Goal: Information Seeking & Learning: Check status

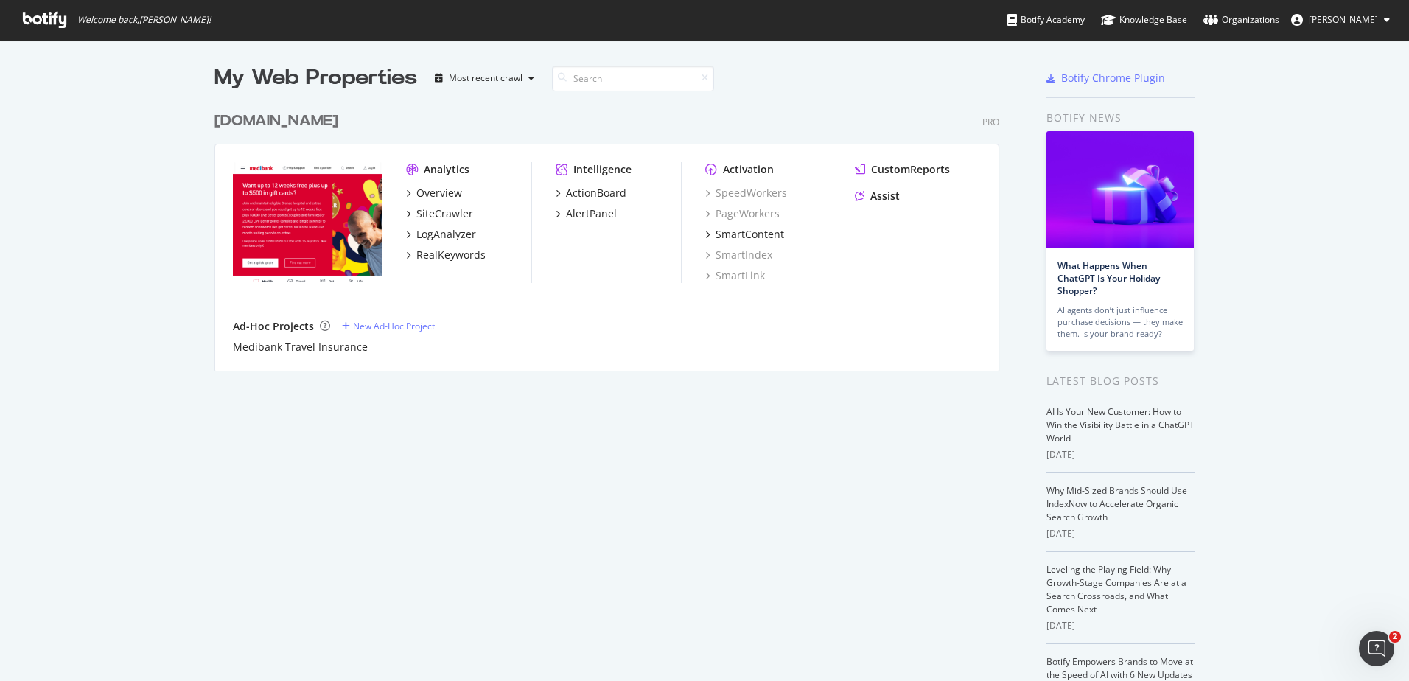
click at [278, 123] on div "[DOMAIN_NAME]" at bounding box center [276, 121] width 124 height 21
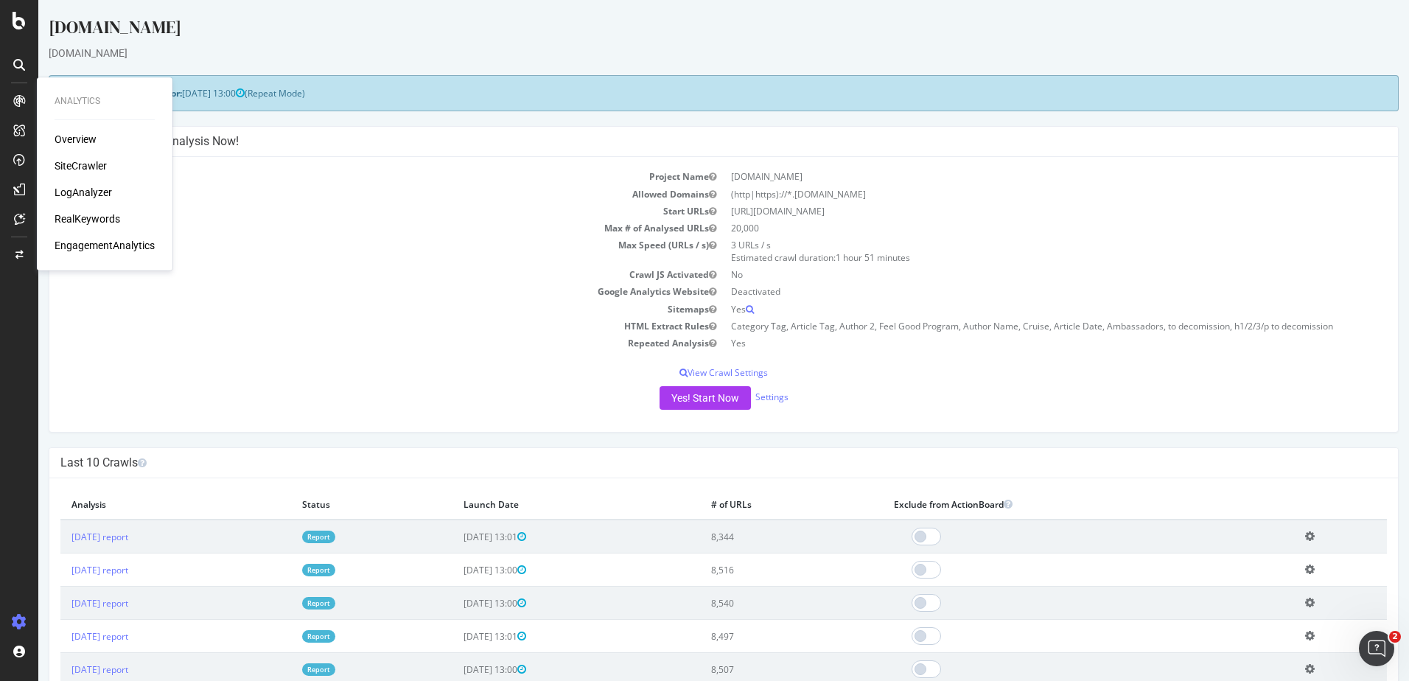
click at [99, 216] on div "RealKeywords" at bounding box center [88, 218] width 66 height 15
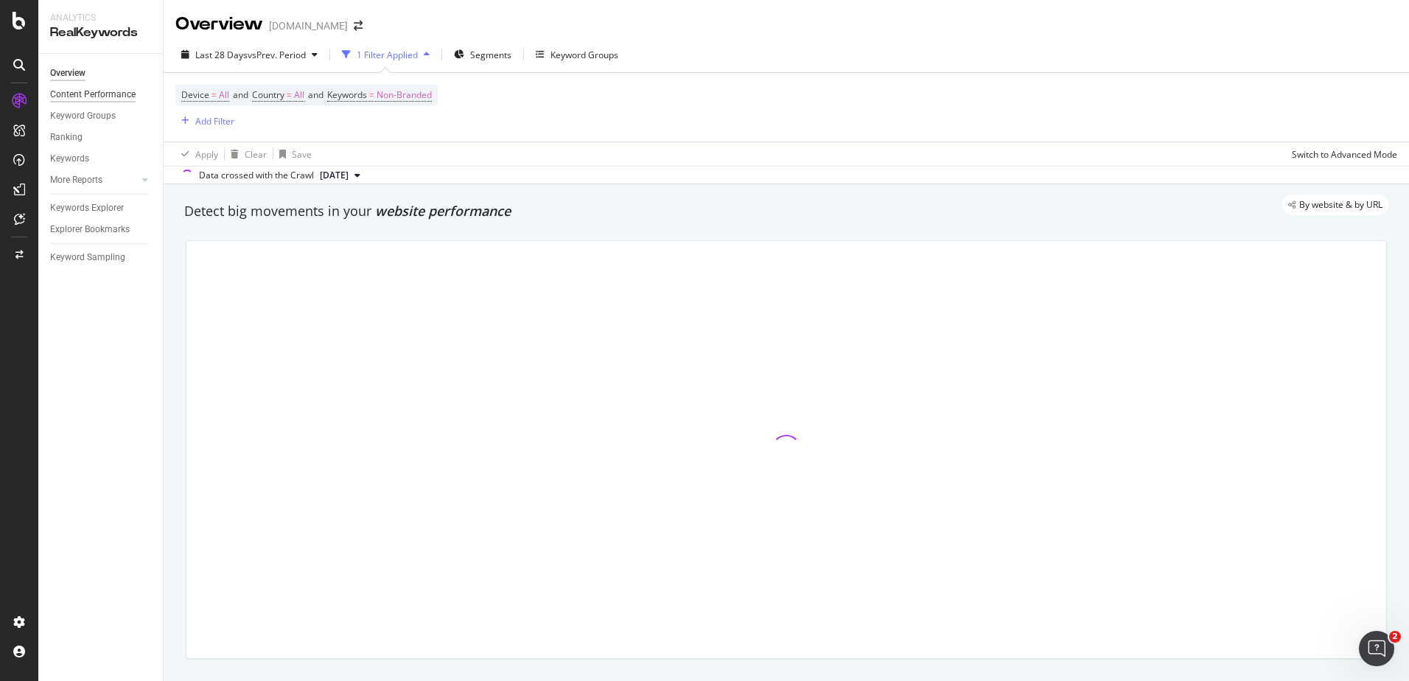
click at [83, 95] on div "Content Performance" at bounding box center [92, 94] width 85 height 15
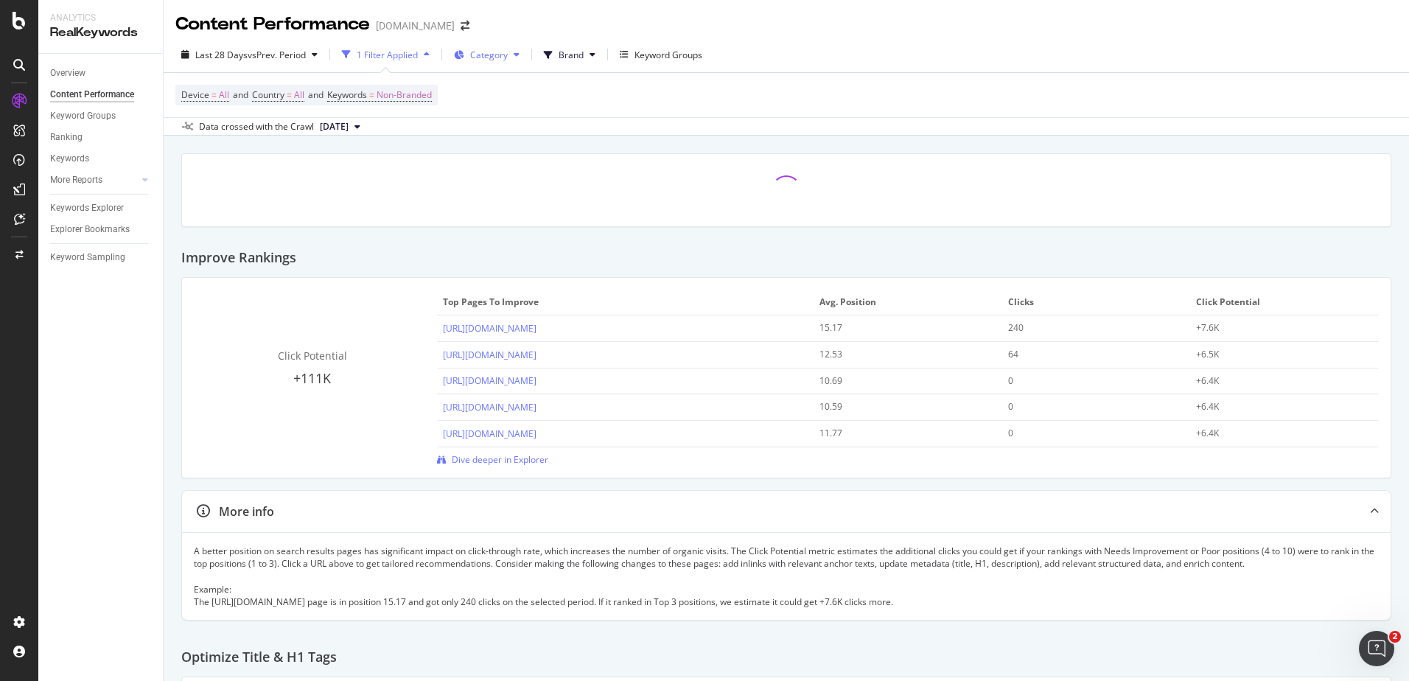
click at [513, 55] on button "Category" at bounding box center [486, 55] width 77 height 24
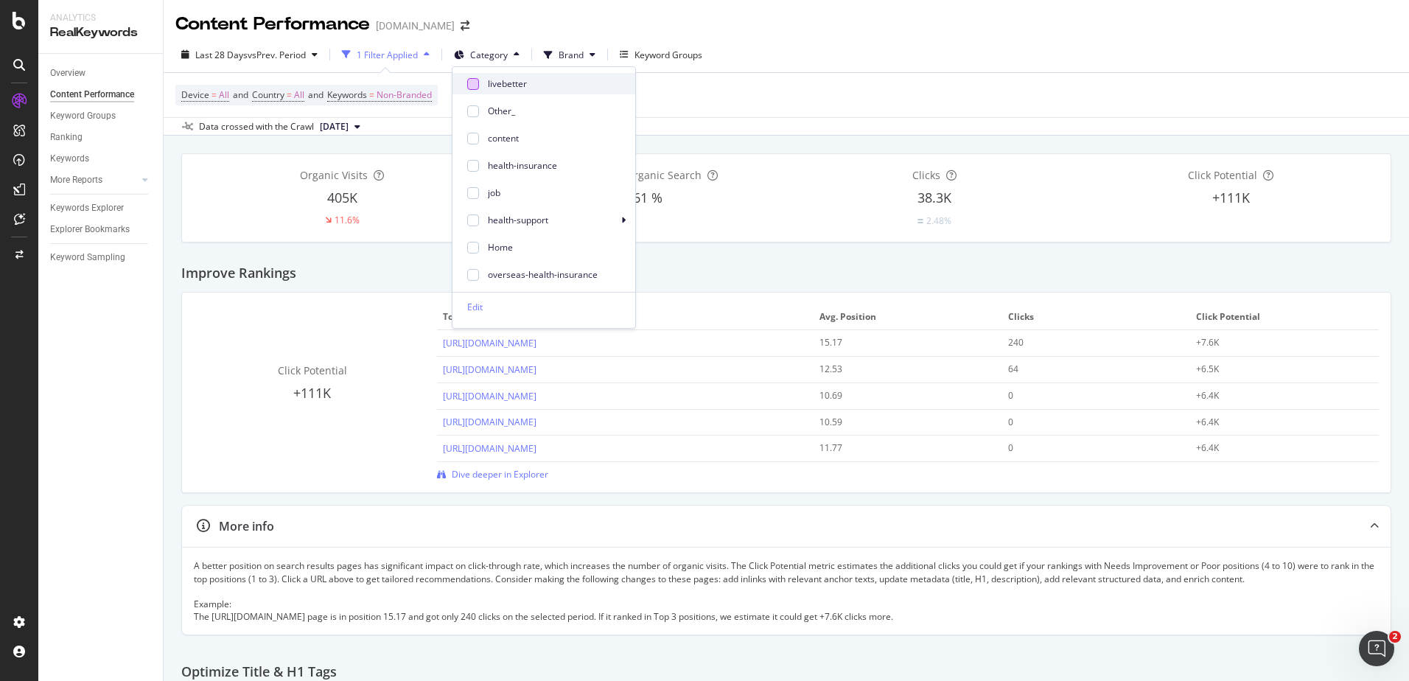
click at [473, 85] on div at bounding box center [473, 84] width 12 height 12
click at [962, 71] on div "Last 28 Days vs Prev. Period 1 Filter Applied Category: livebetter Brand Keywor…" at bounding box center [786, 57] width 1245 height 29
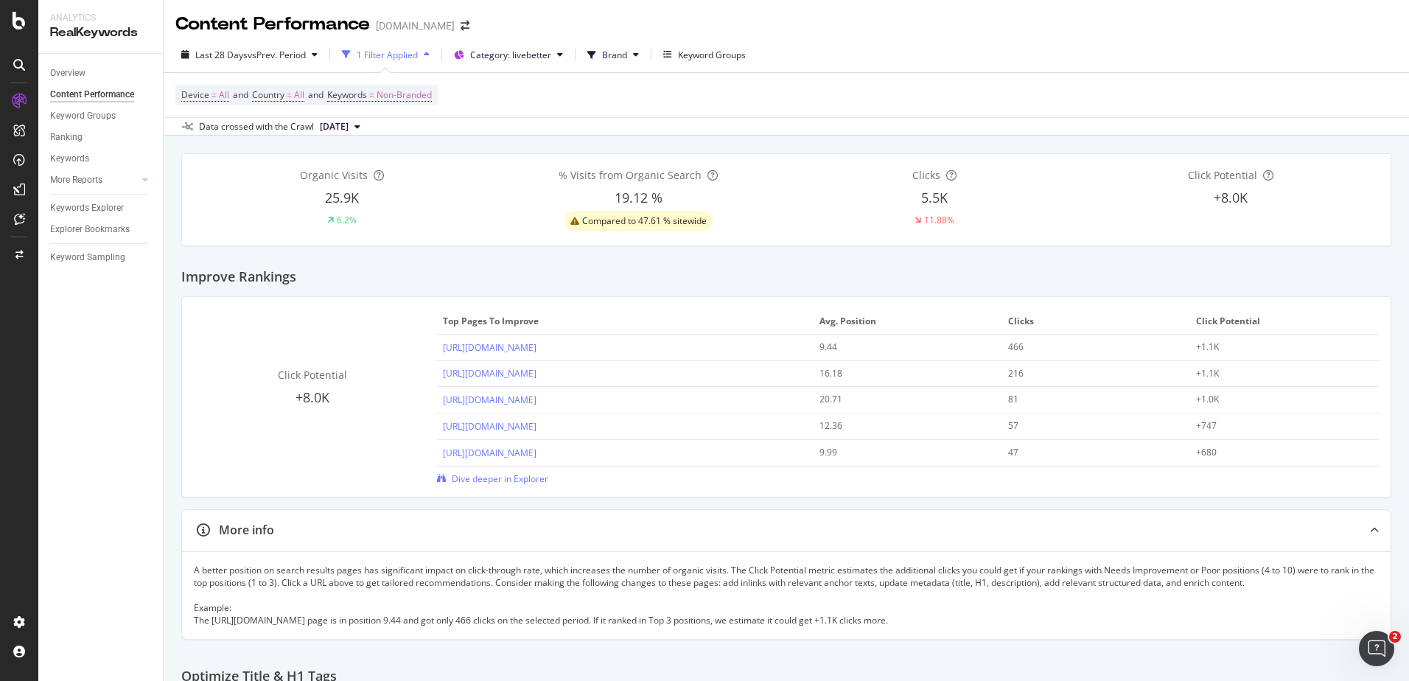
click at [429, 53] on icon "button" at bounding box center [427, 54] width 6 height 9
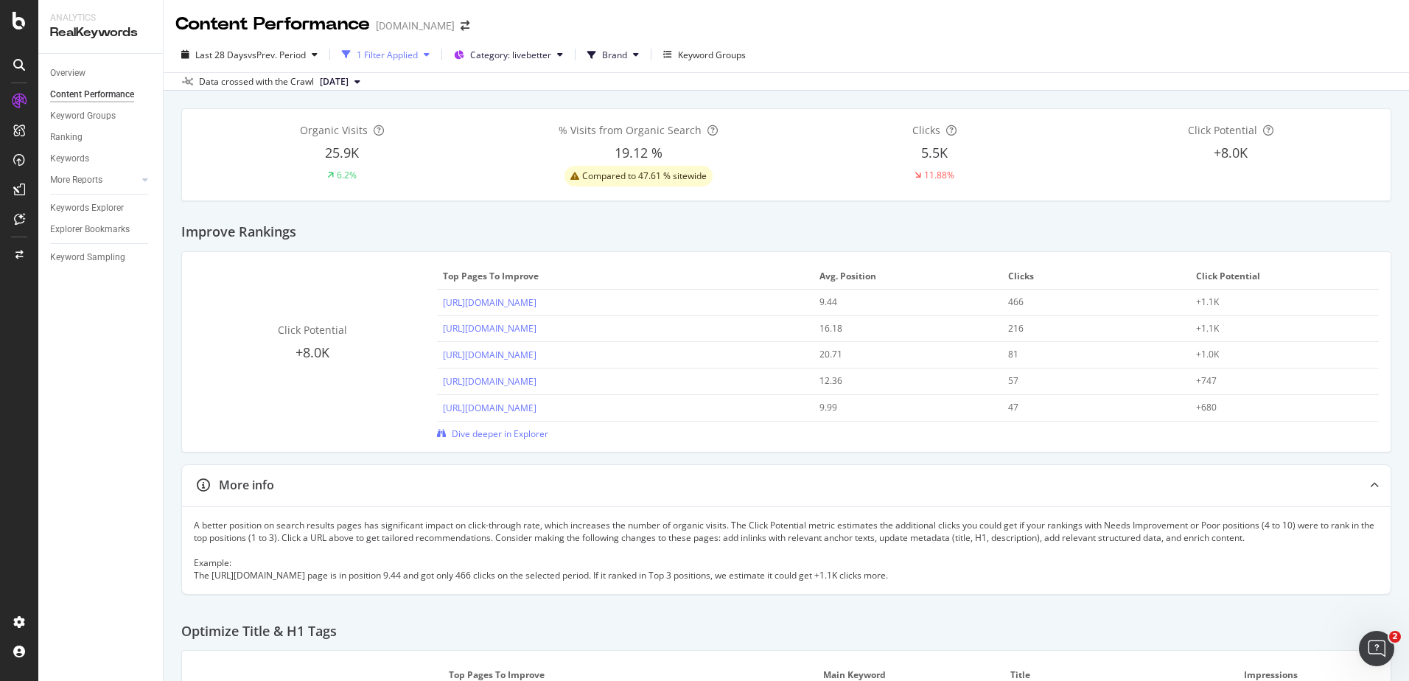
click at [430, 53] on icon "button" at bounding box center [427, 54] width 6 height 9
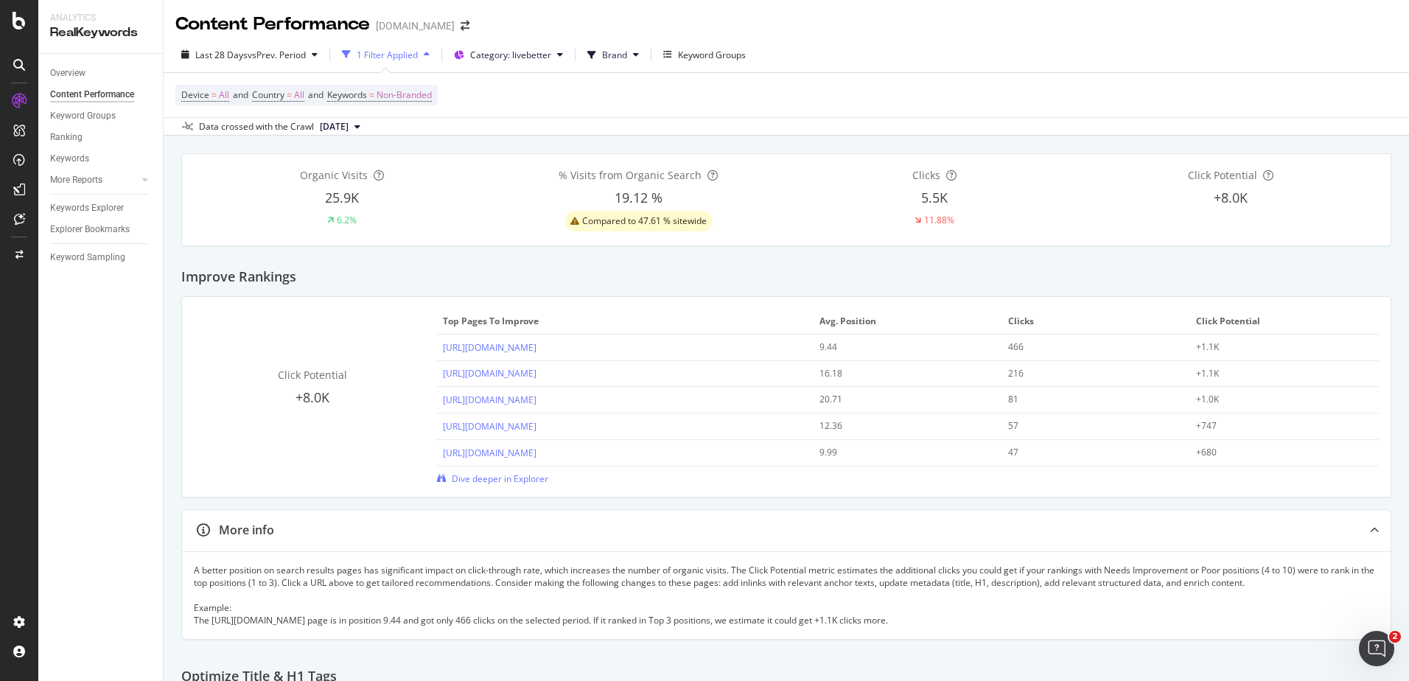
click at [371, 51] on div "1 Filter Applied" at bounding box center [387, 55] width 61 height 13
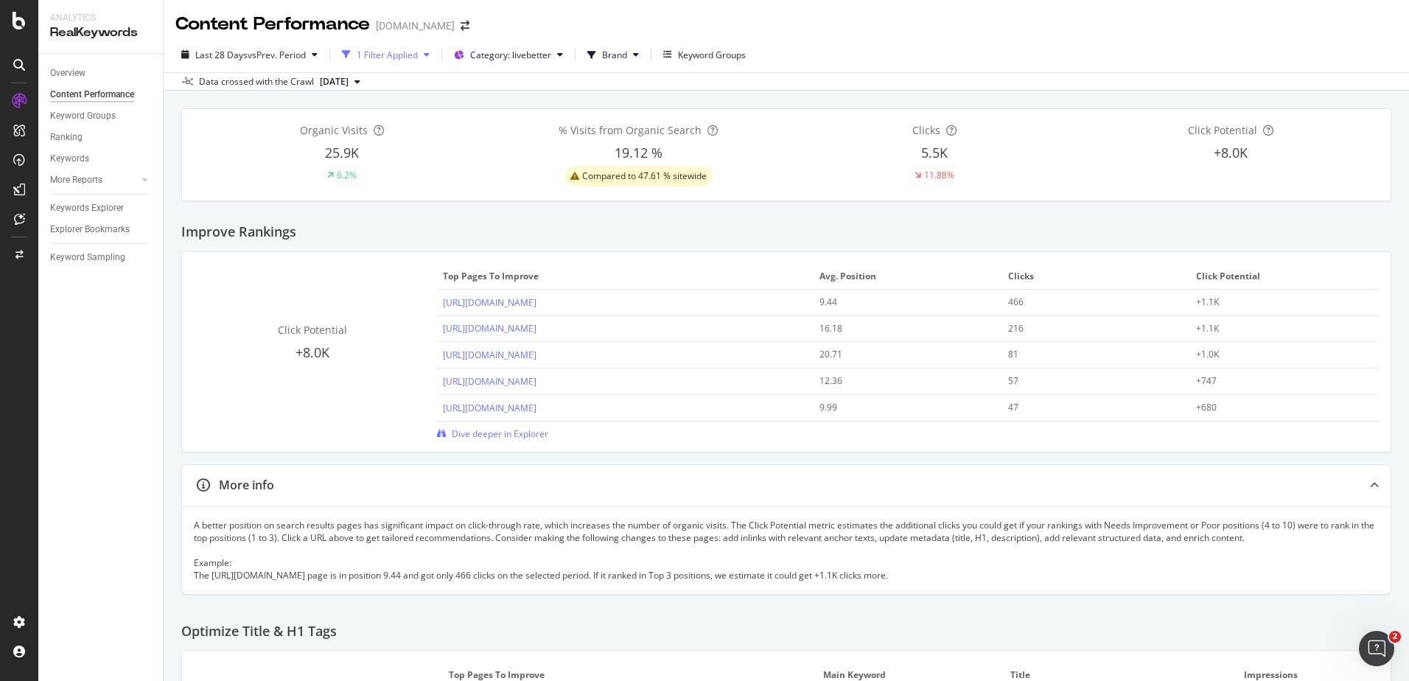
click at [371, 51] on div "1 Filter Applied" at bounding box center [387, 55] width 61 height 13
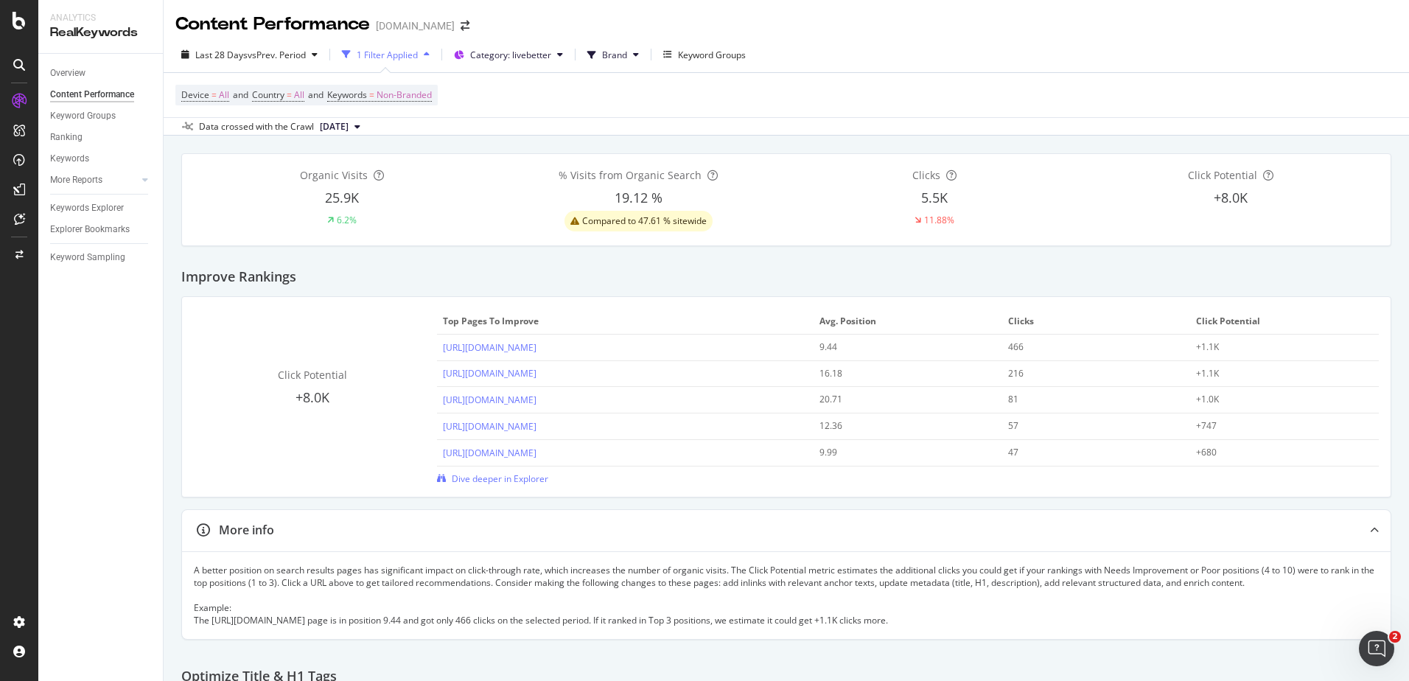
click at [346, 54] on icon "button" at bounding box center [346, 54] width 9 height 9
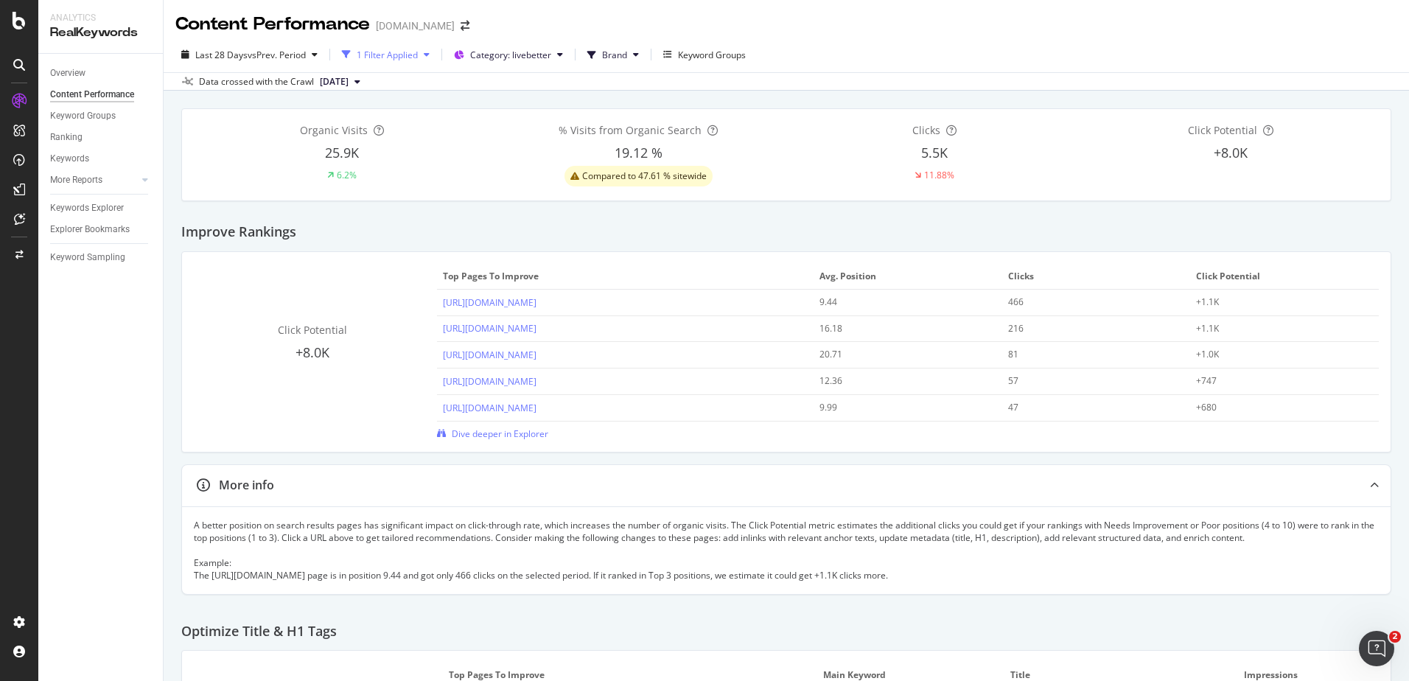
click at [346, 54] on icon "button" at bounding box center [346, 54] width 9 height 9
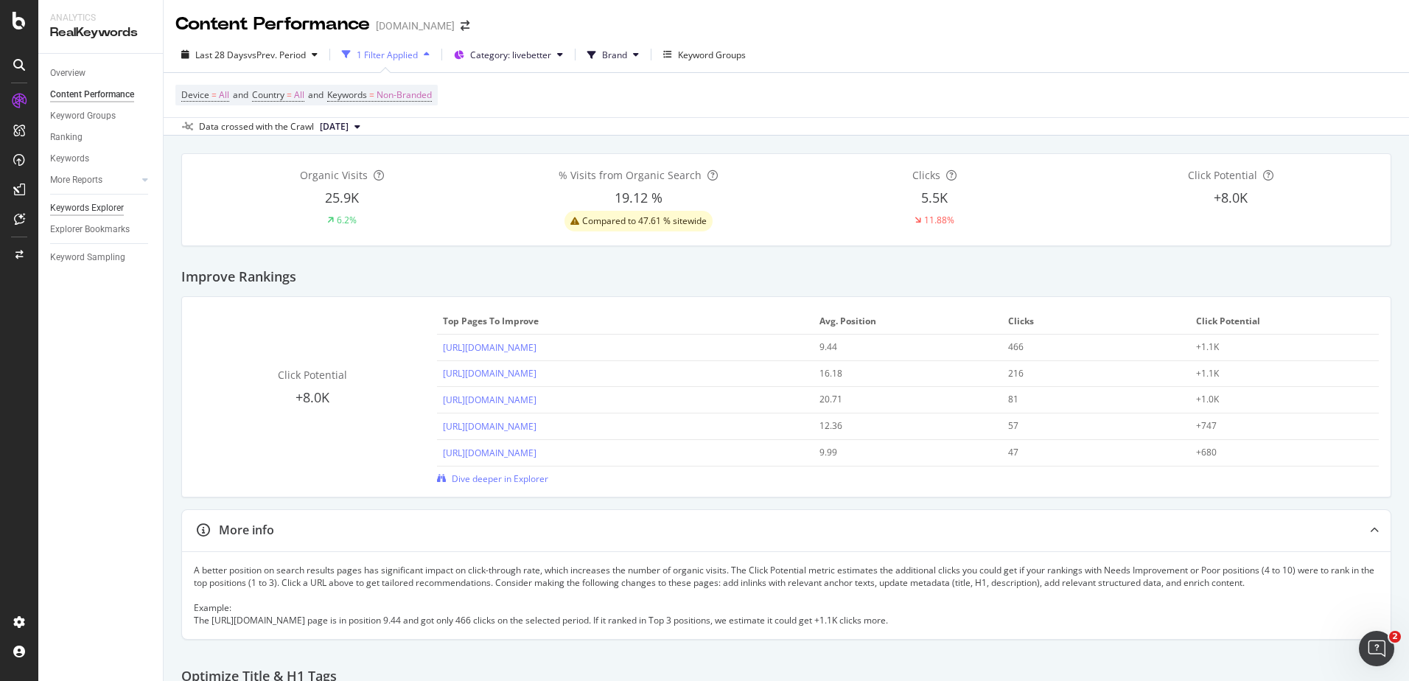
click at [70, 208] on div "Keywords Explorer" at bounding box center [87, 207] width 74 height 15
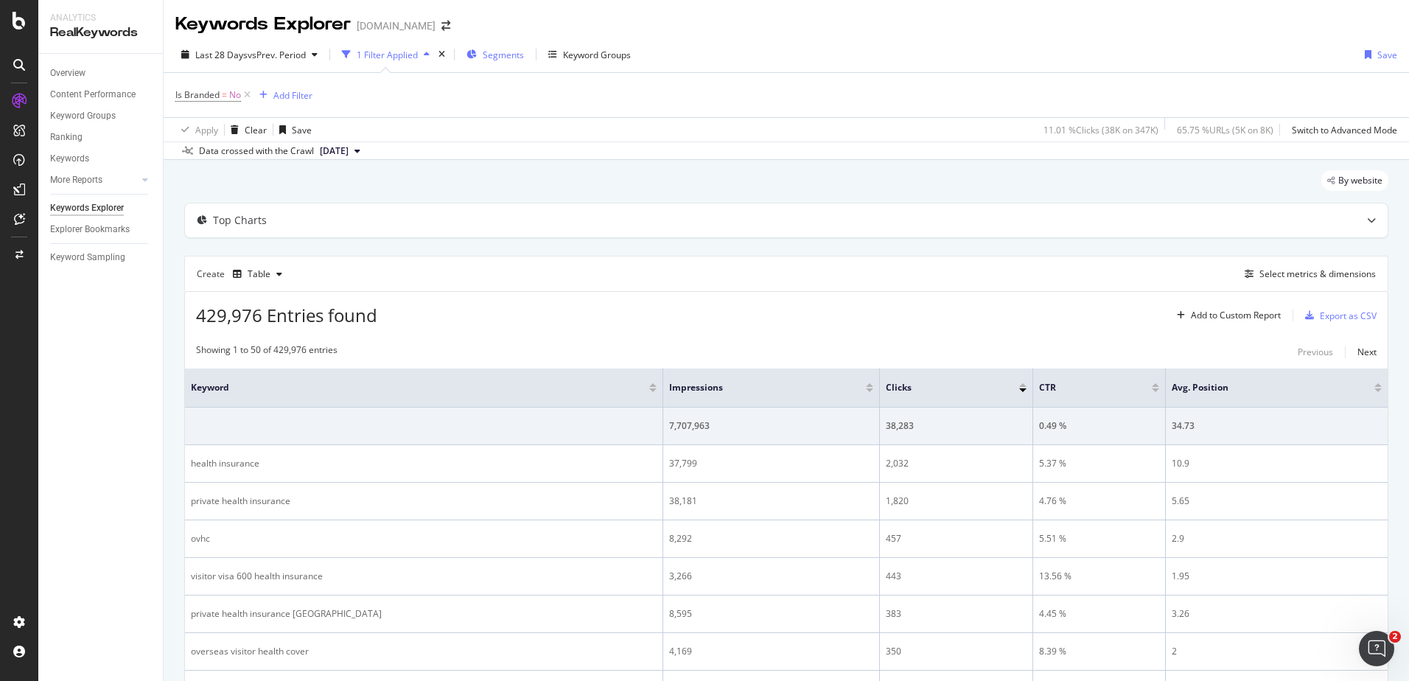
click at [506, 57] on span "Segments" at bounding box center [503, 55] width 41 height 13
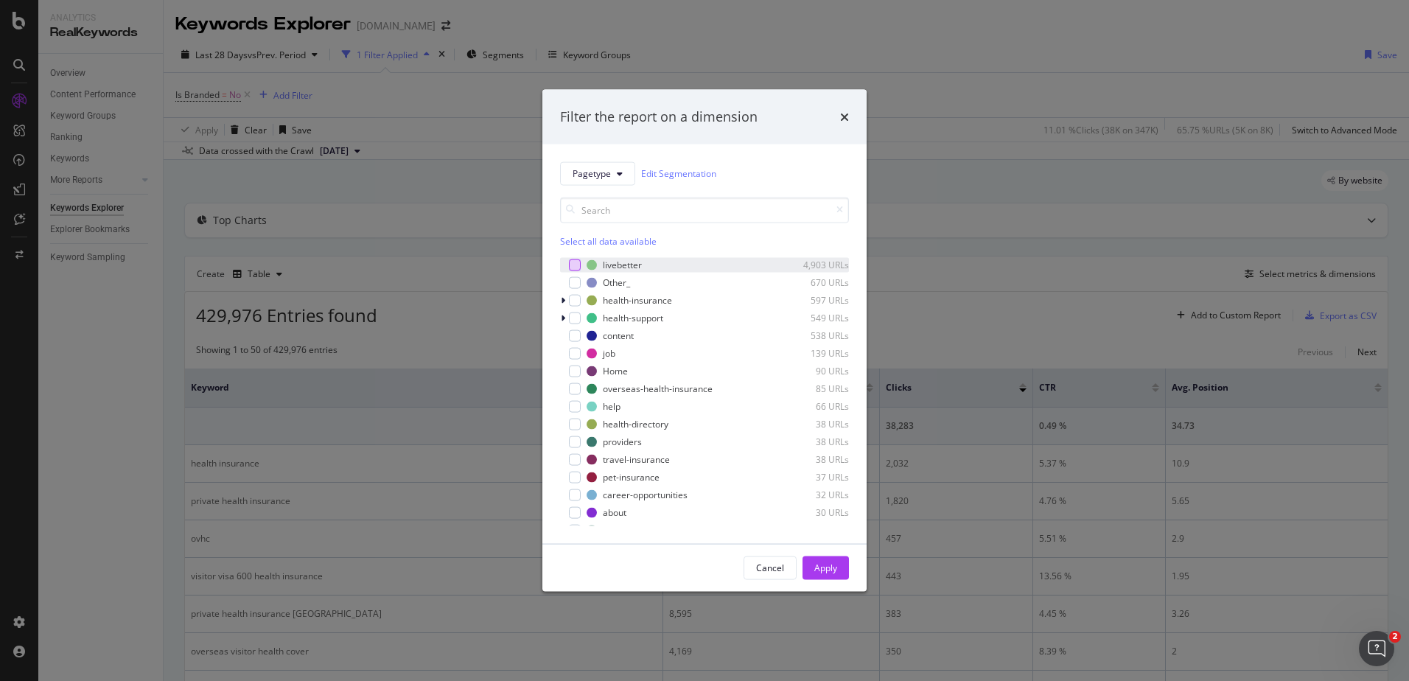
click at [575, 264] on div "modal" at bounding box center [575, 265] width 12 height 12
click at [828, 565] on div "Apply" at bounding box center [825, 568] width 23 height 13
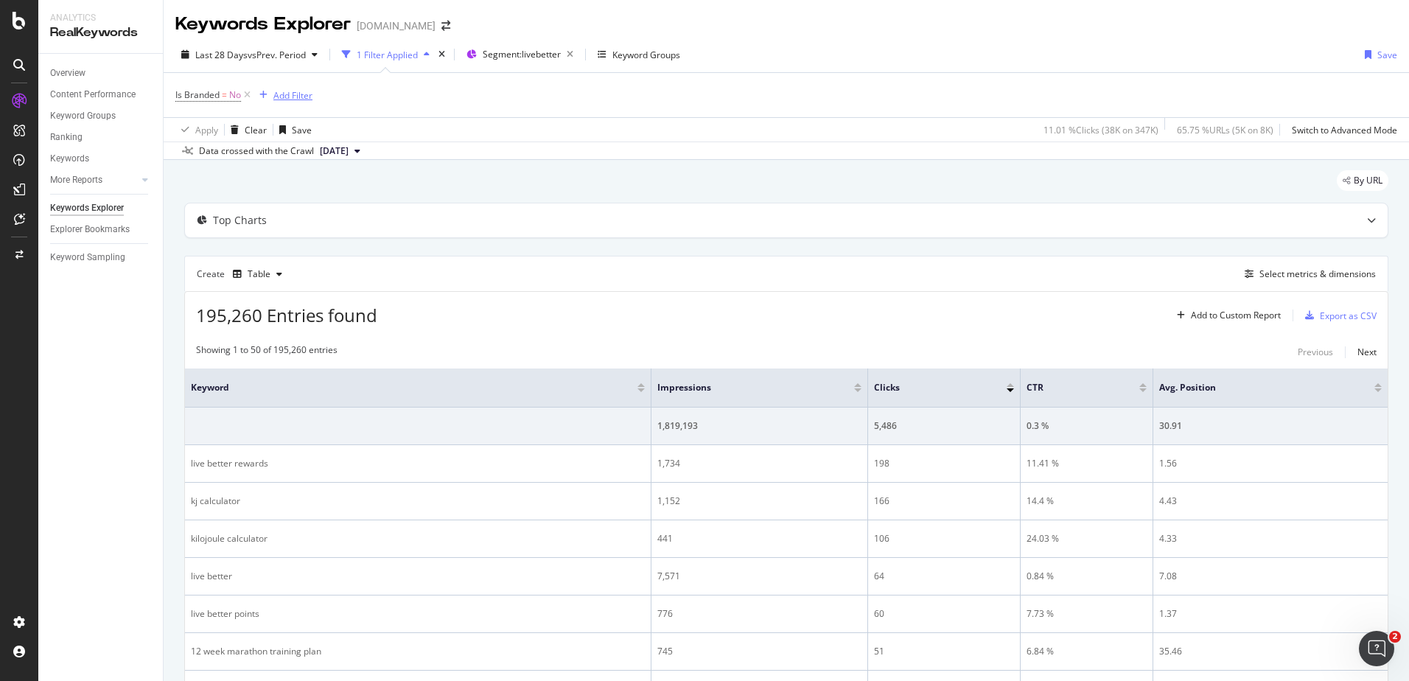
click at [289, 94] on div "Add Filter" at bounding box center [292, 95] width 39 height 13
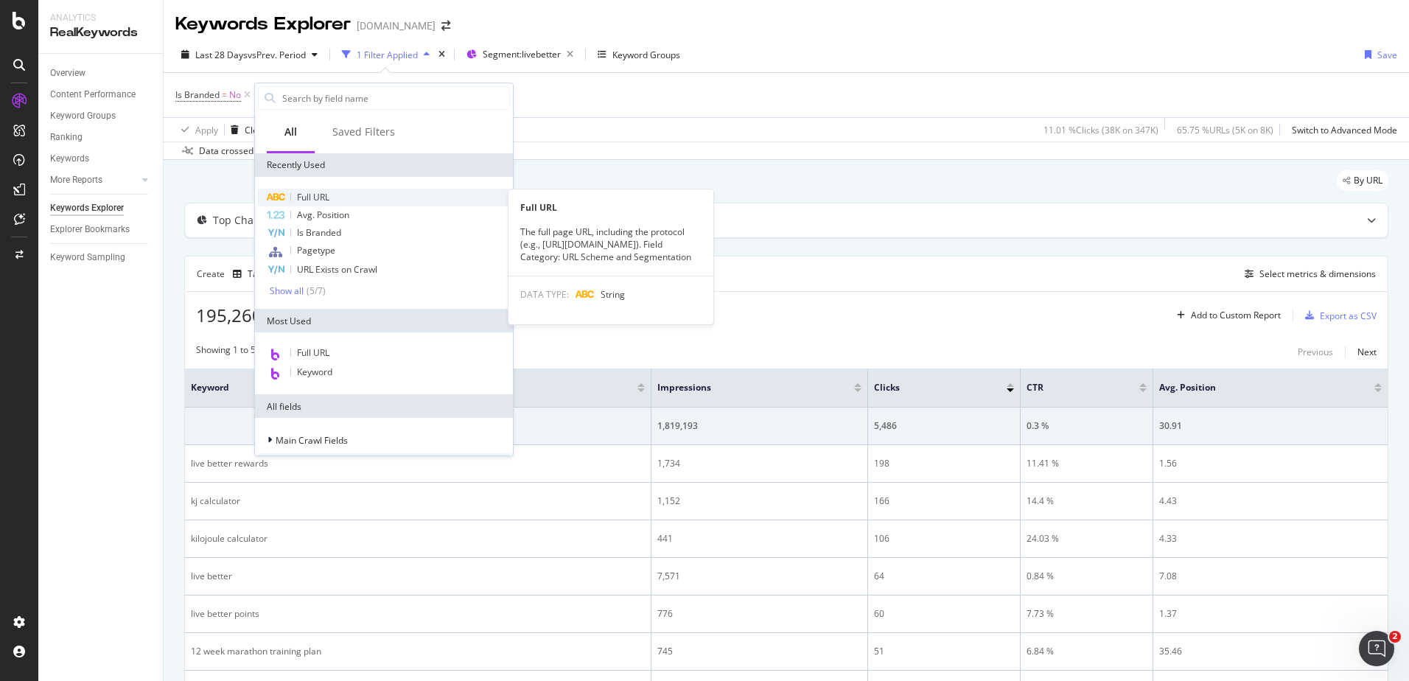
click at [324, 199] on span "Full URL" at bounding box center [313, 197] width 32 height 13
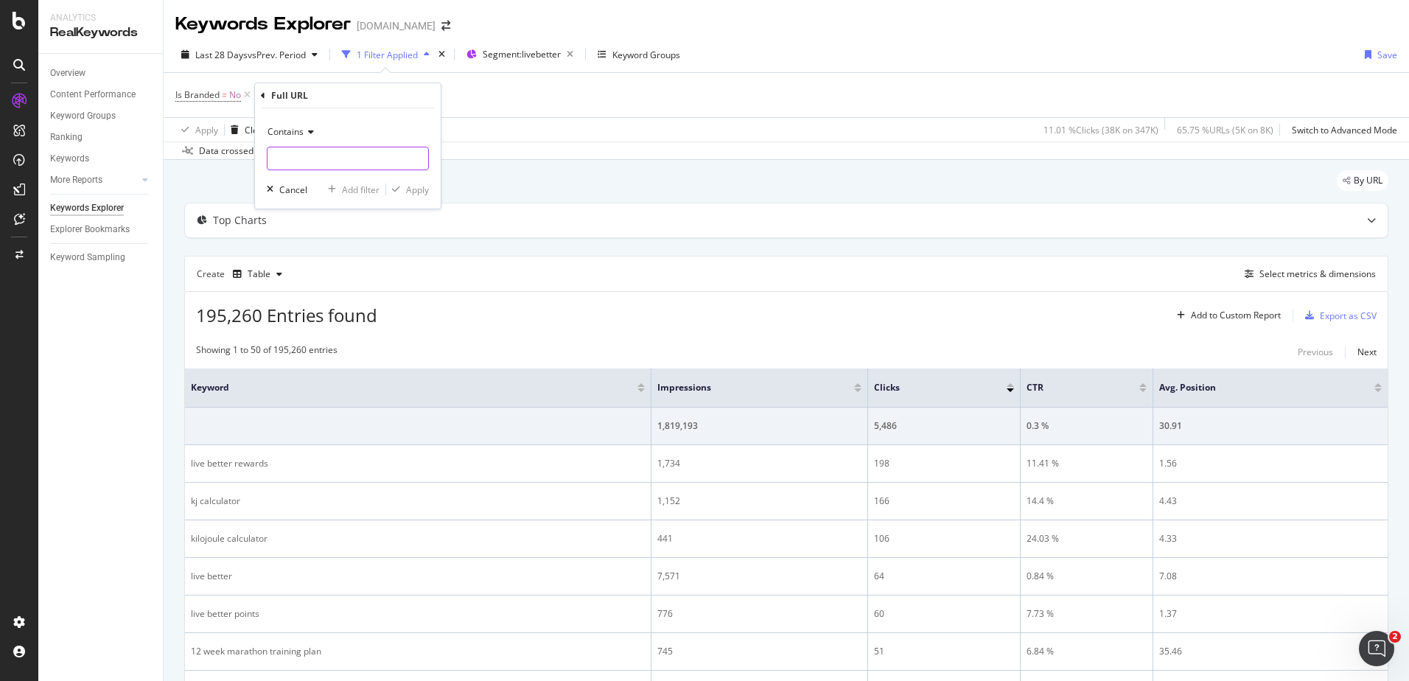
click at [315, 156] on input "text" at bounding box center [347, 159] width 161 height 24
paste input "[URL][DOMAIN_NAME]"
type input "[URL][DOMAIN_NAME]"
click at [419, 187] on div "Apply" at bounding box center [417, 189] width 23 height 13
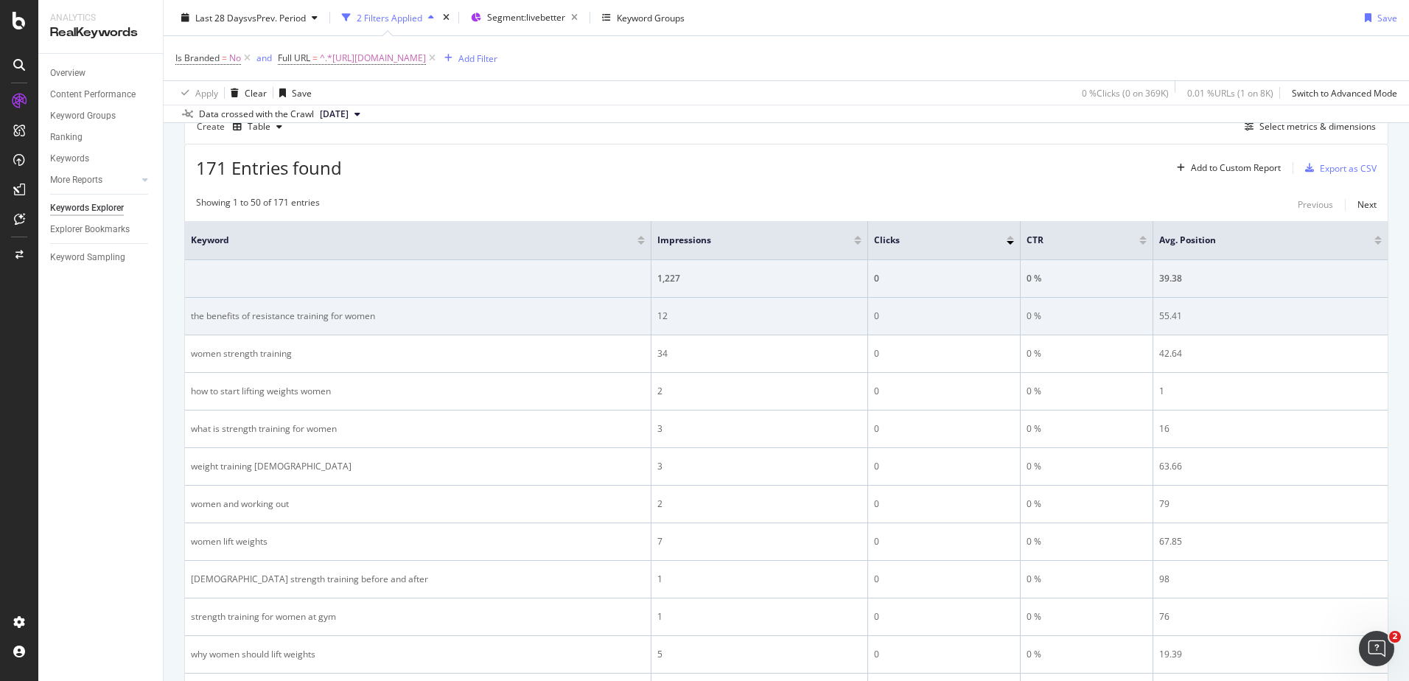
scroll to position [221, 0]
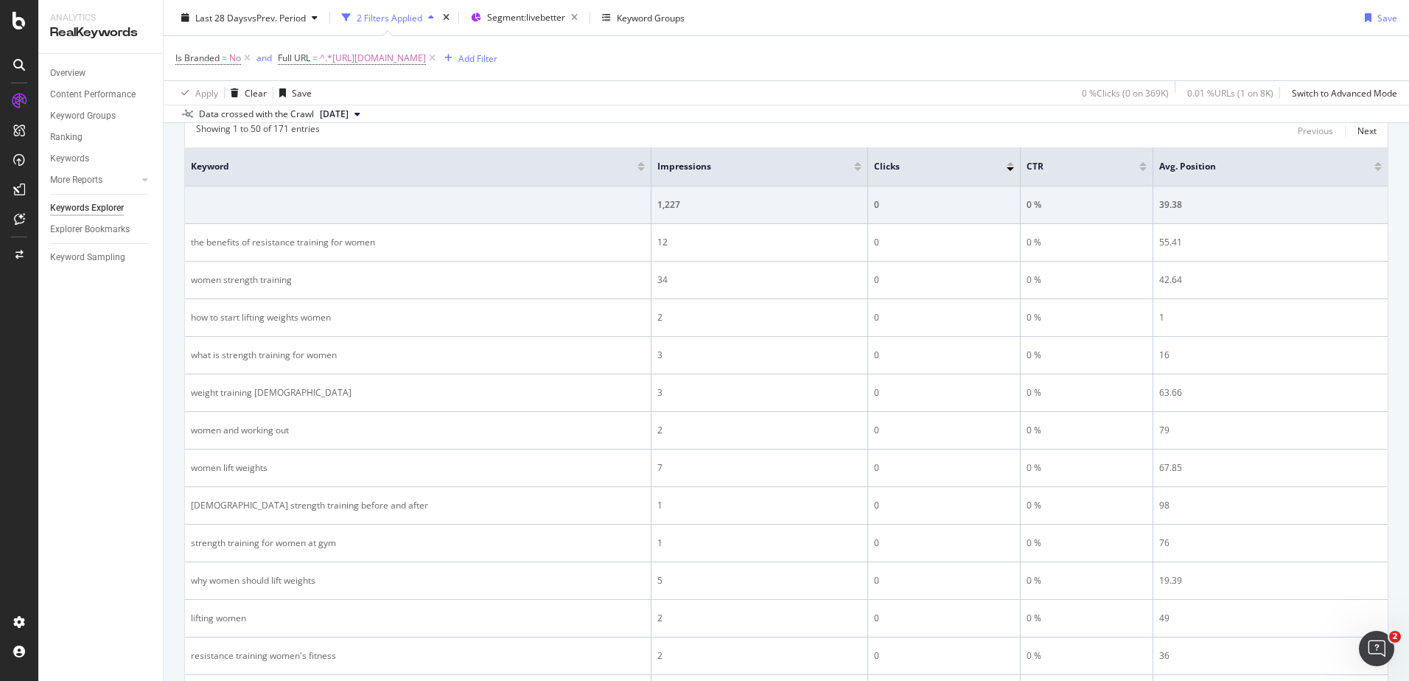
click at [858, 164] on div at bounding box center [857, 164] width 7 height 4
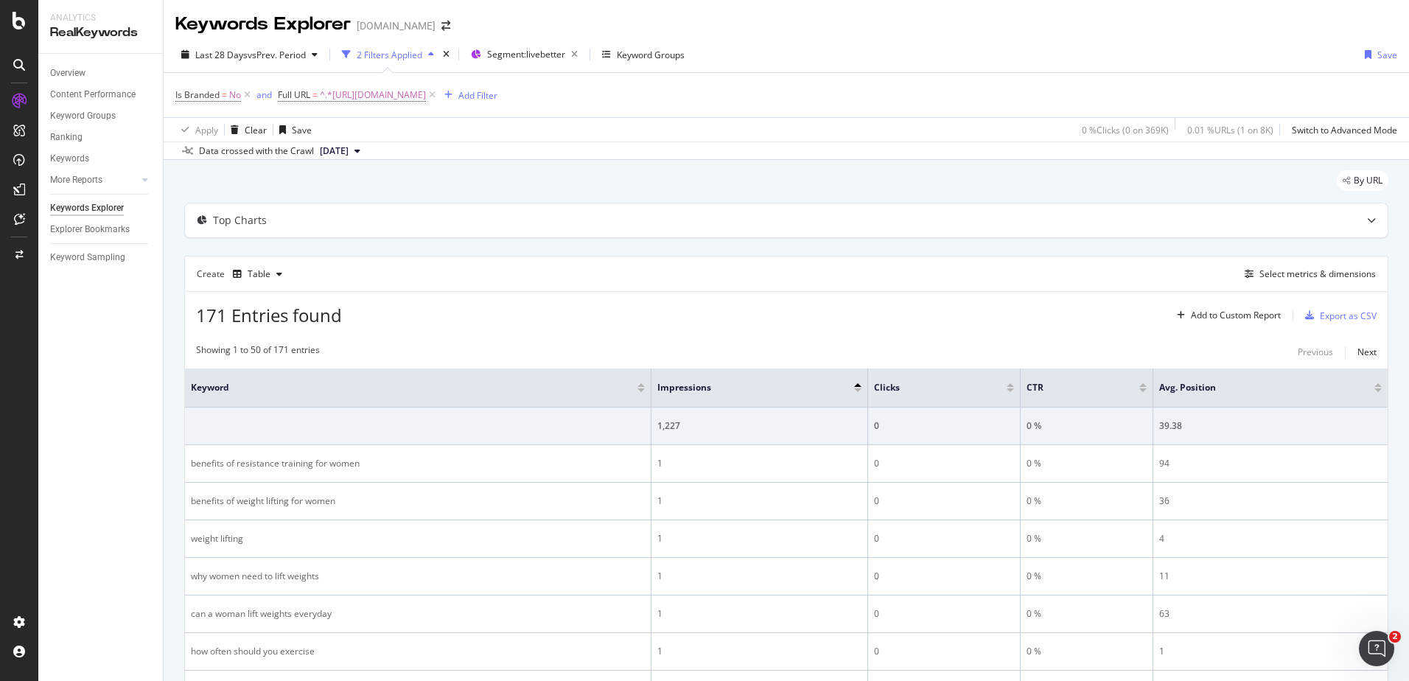
click at [857, 384] on div at bounding box center [857, 385] width 7 height 4
click at [858, 389] on div at bounding box center [857, 390] width 7 height 4
click at [426, 92] on span "^.*[URL][DOMAIN_NAME]" at bounding box center [373, 95] width 106 height 21
click at [360, 158] on input "[URL][DOMAIN_NAME]" at bounding box center [361, 156] width 139 height 24
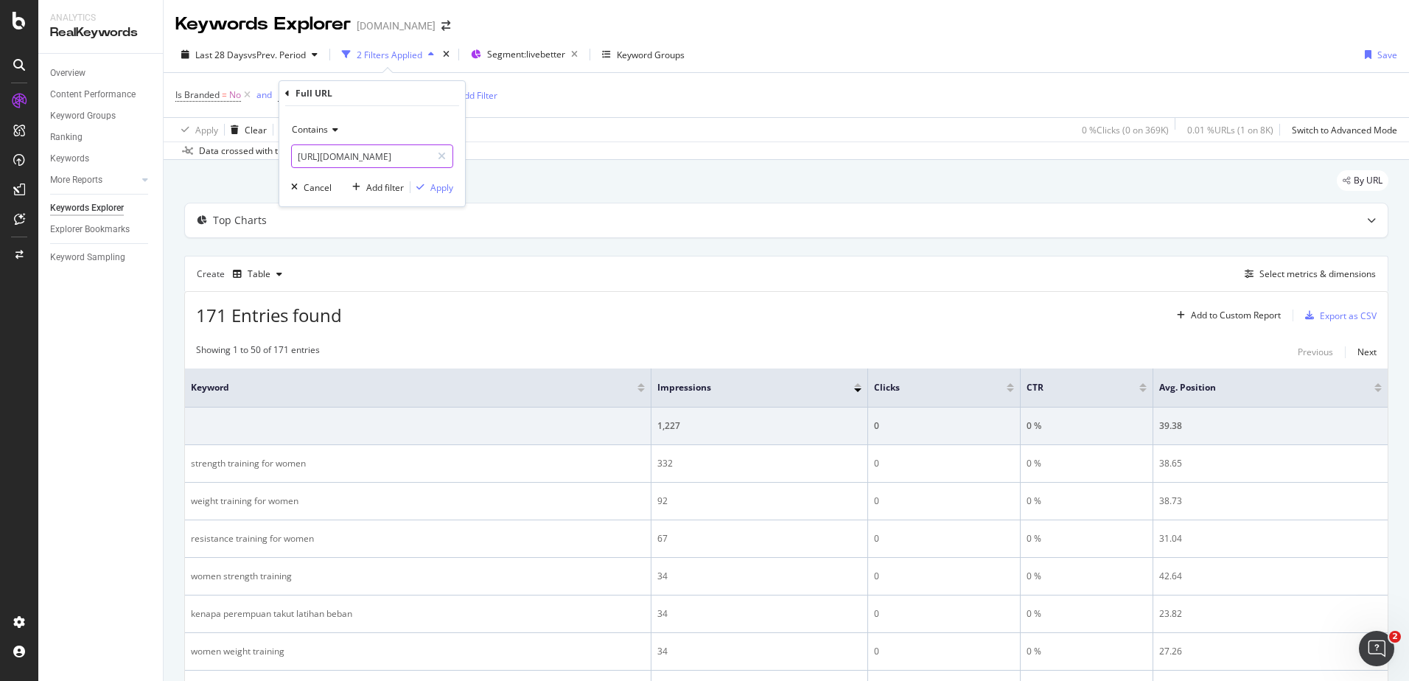
click at [360, 158] on input "[URL][DOMAIN_NAME]" at bounding box center [361, 156] width 139 height 24
click at [116, 95] on div "Content Performance" at bounding box center [92, 94] width 85 height 15
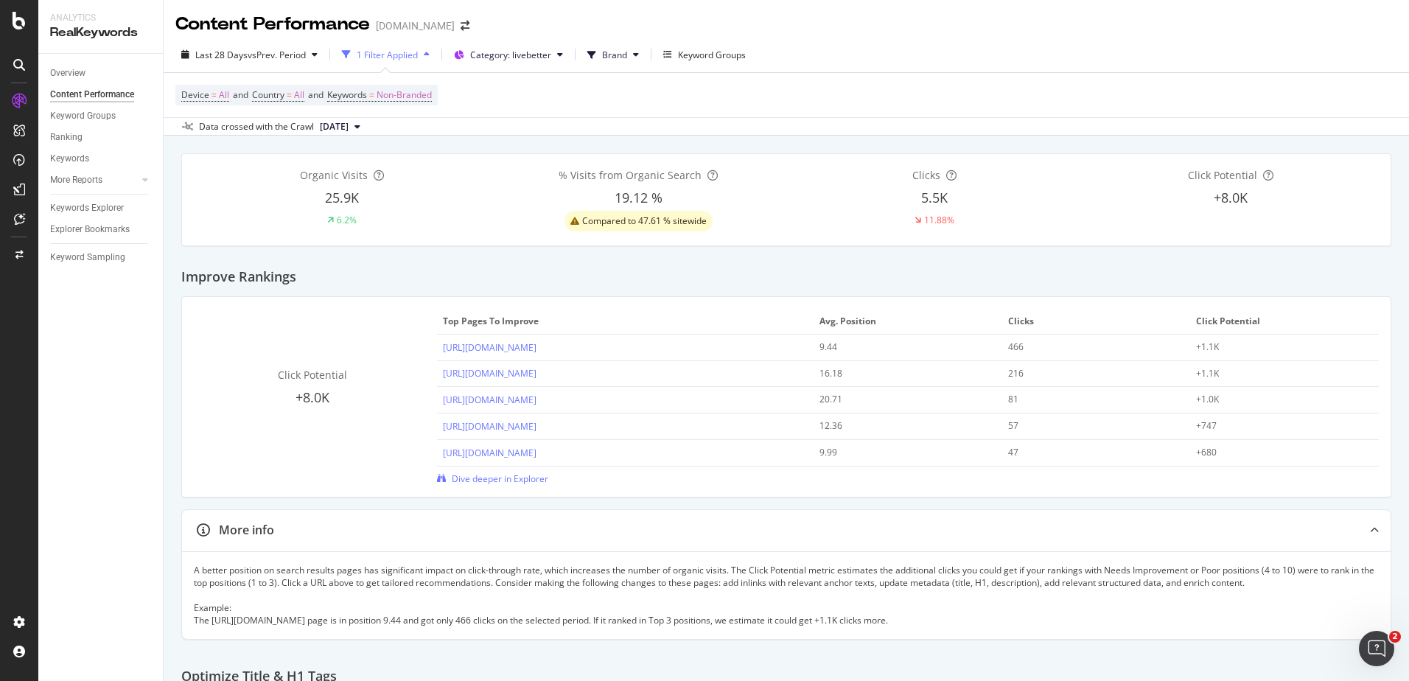
click at [18, 65] on icon at bounding box center [19, 65] width 12 height 12
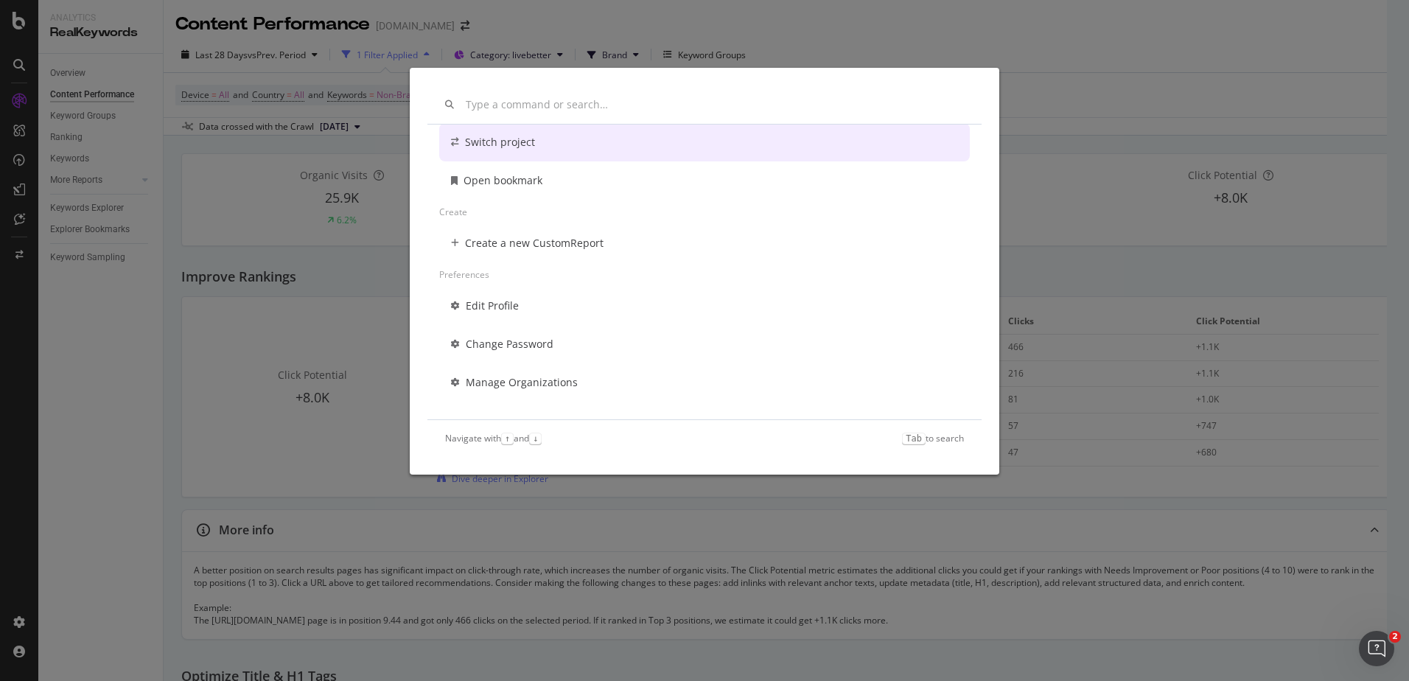
scroll to position [143, 0]
click at [929, 38] on div "Change period Switch project Open bookmark Create Create a new CustomReport Pre…" at bounding box center [704, 340] width 1409 height 681
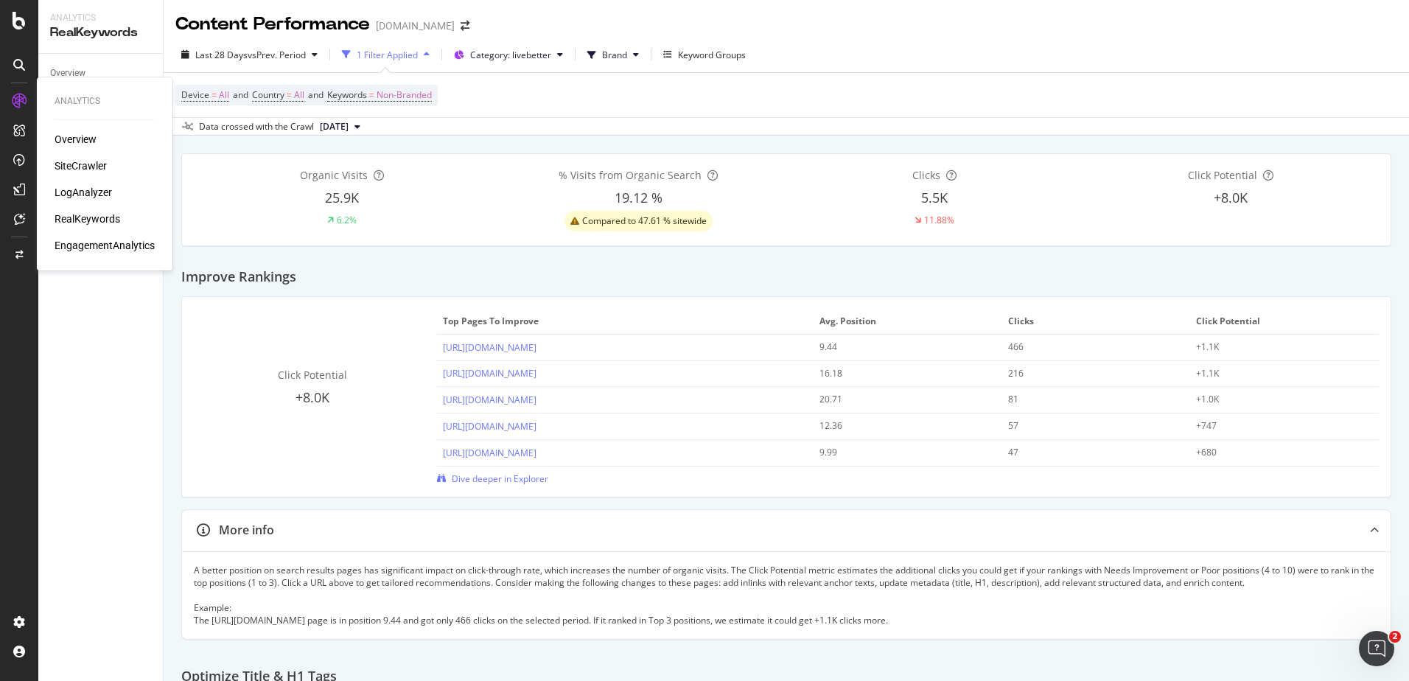
click at [77, 136] on div "Overview" at bounding box center [76, 139] width 42 height 15
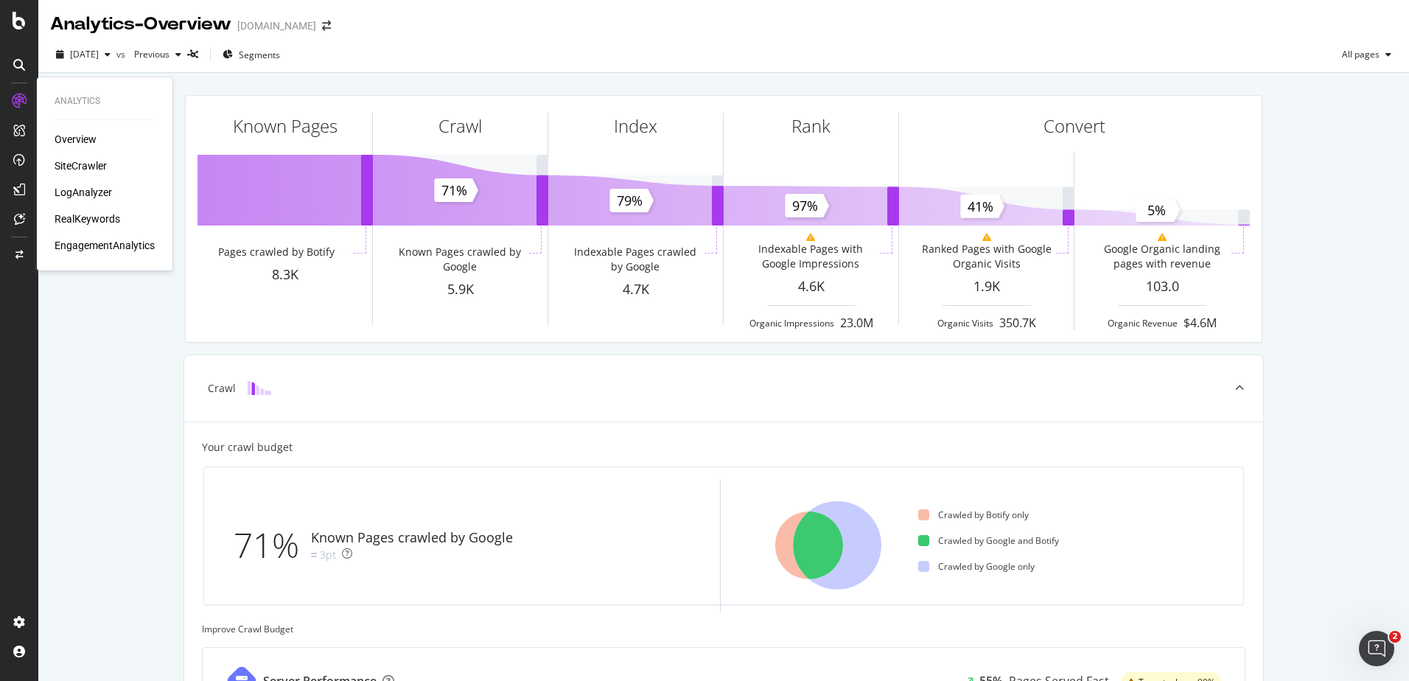
click at [80, 248] on div "EngagementAnalytics" at bounding box center [105, 245] width 100 height 15
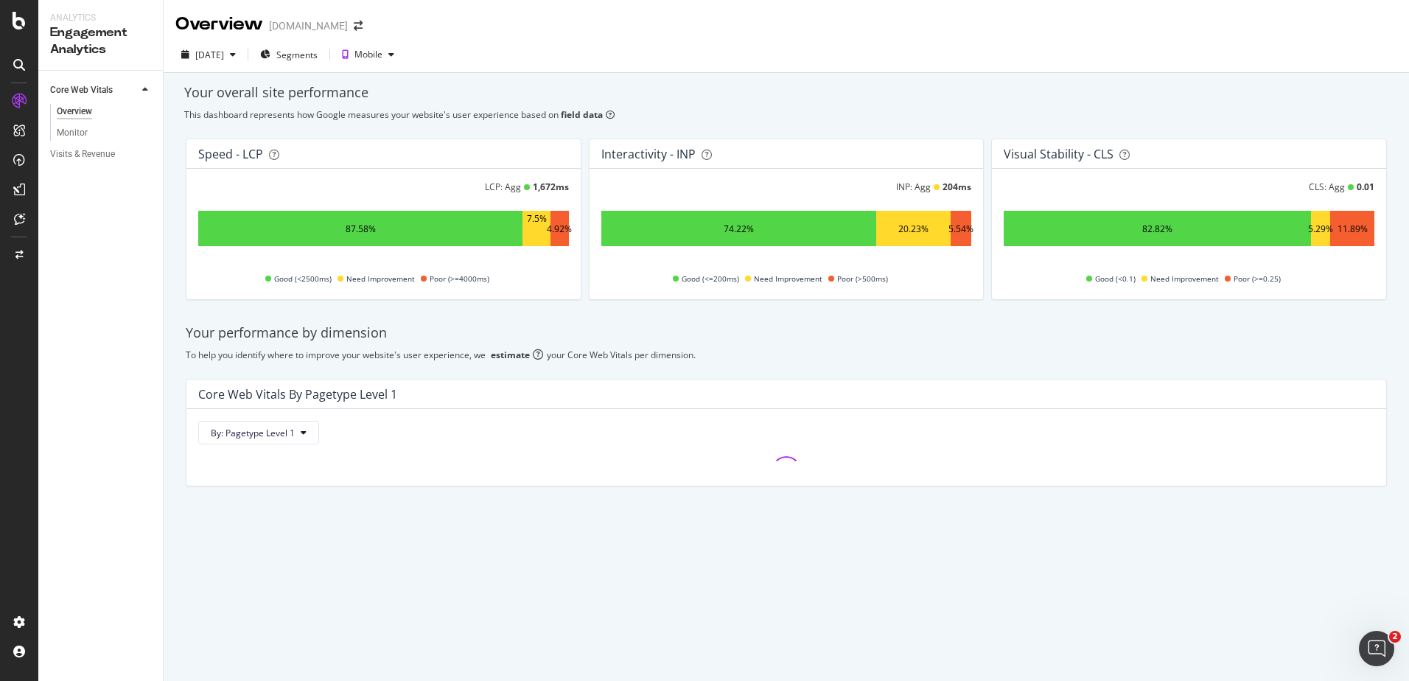
click at [17, 61] on icon at bounding box center [19, 65] width 12 height 12
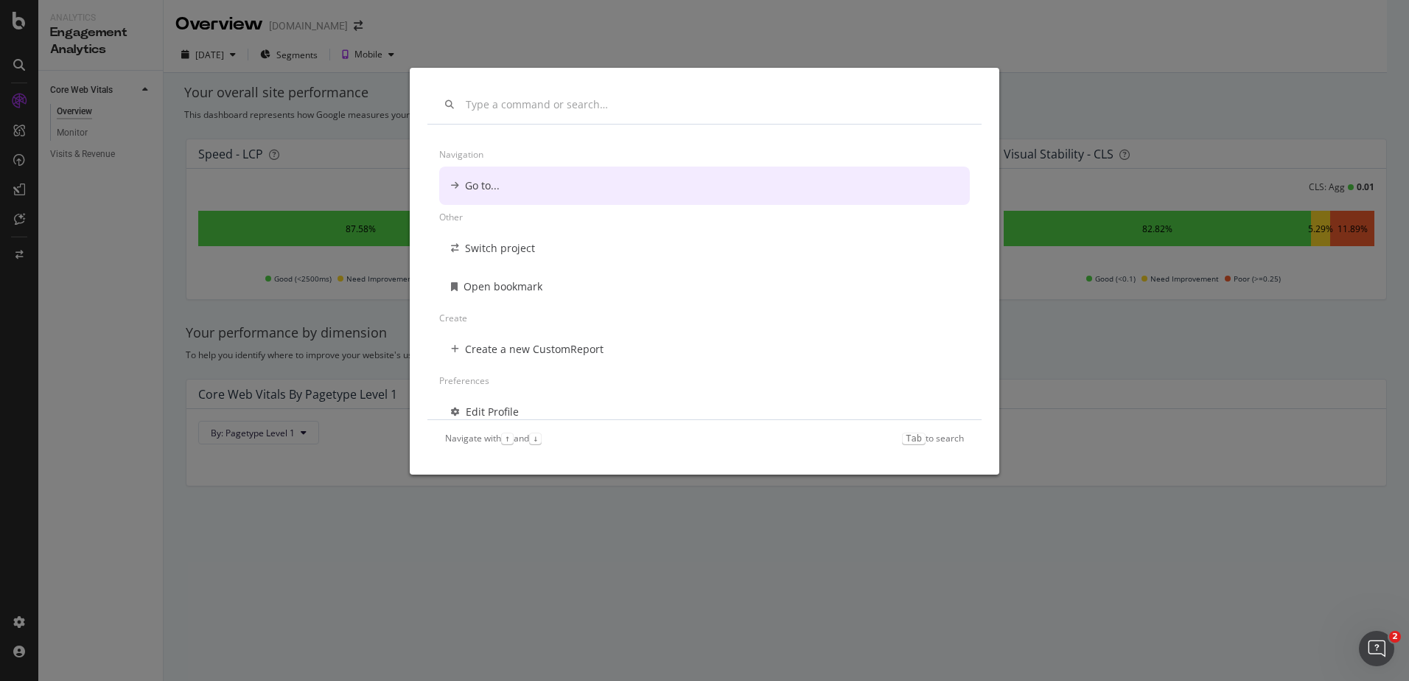
click at [1132, 83] on div "Navigation Go to... Other Switch project Open bookmark Create Create a new Cust…" at bounding box center [704, 340] width 1409 height 681
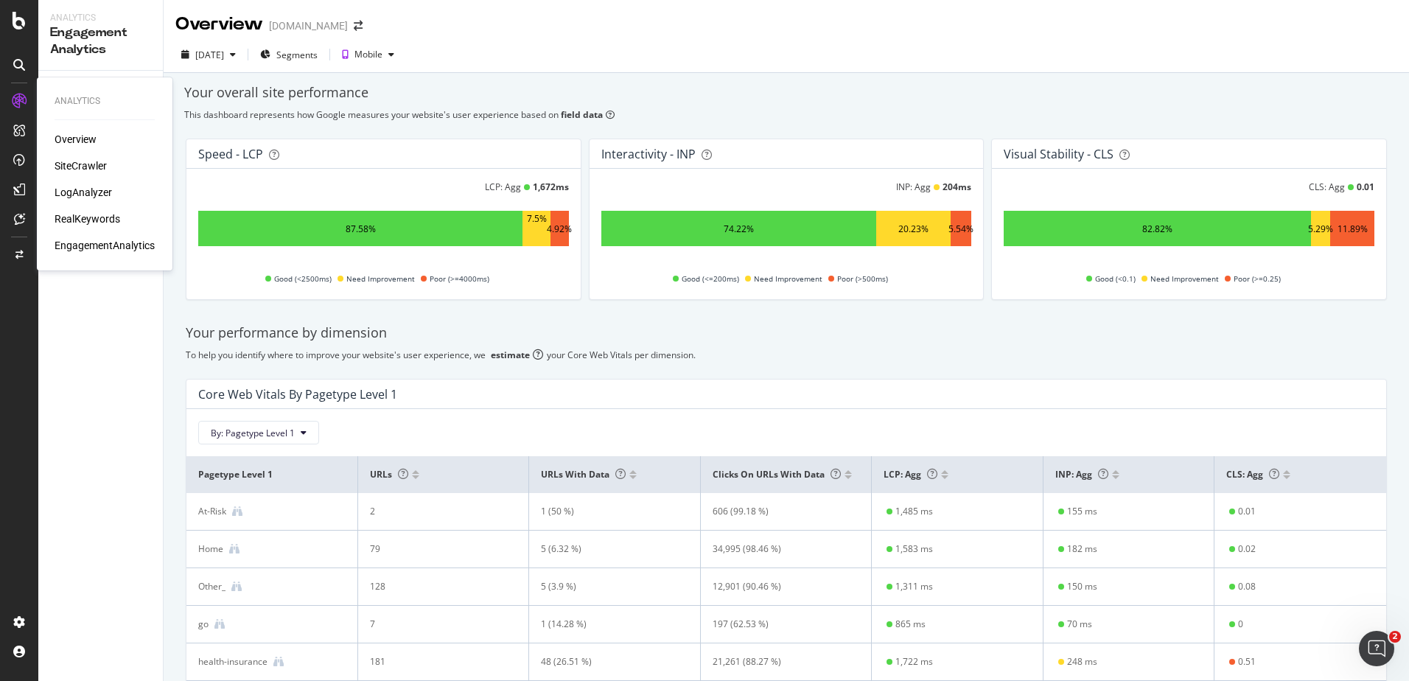
click at [72, 136] on div "Overview" at bounding box center [76, 139] width 42 height 15
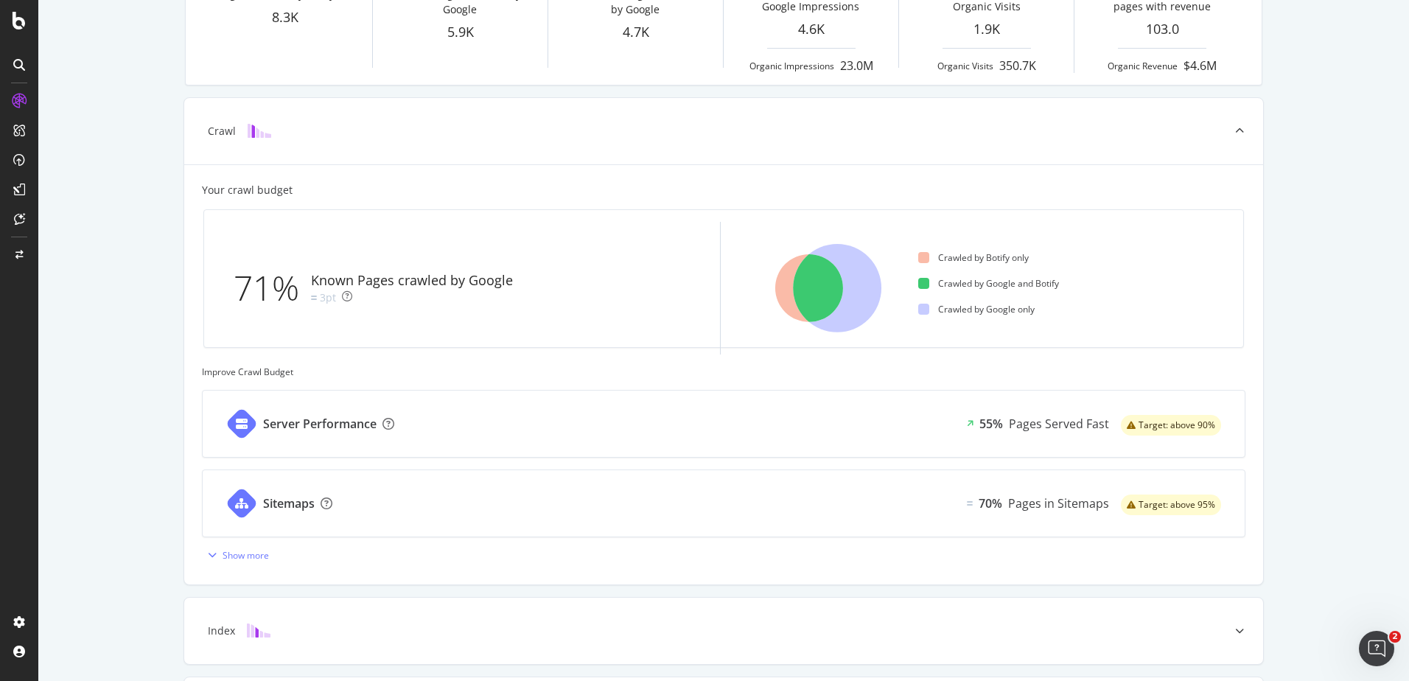
scroll to position [368, 0]
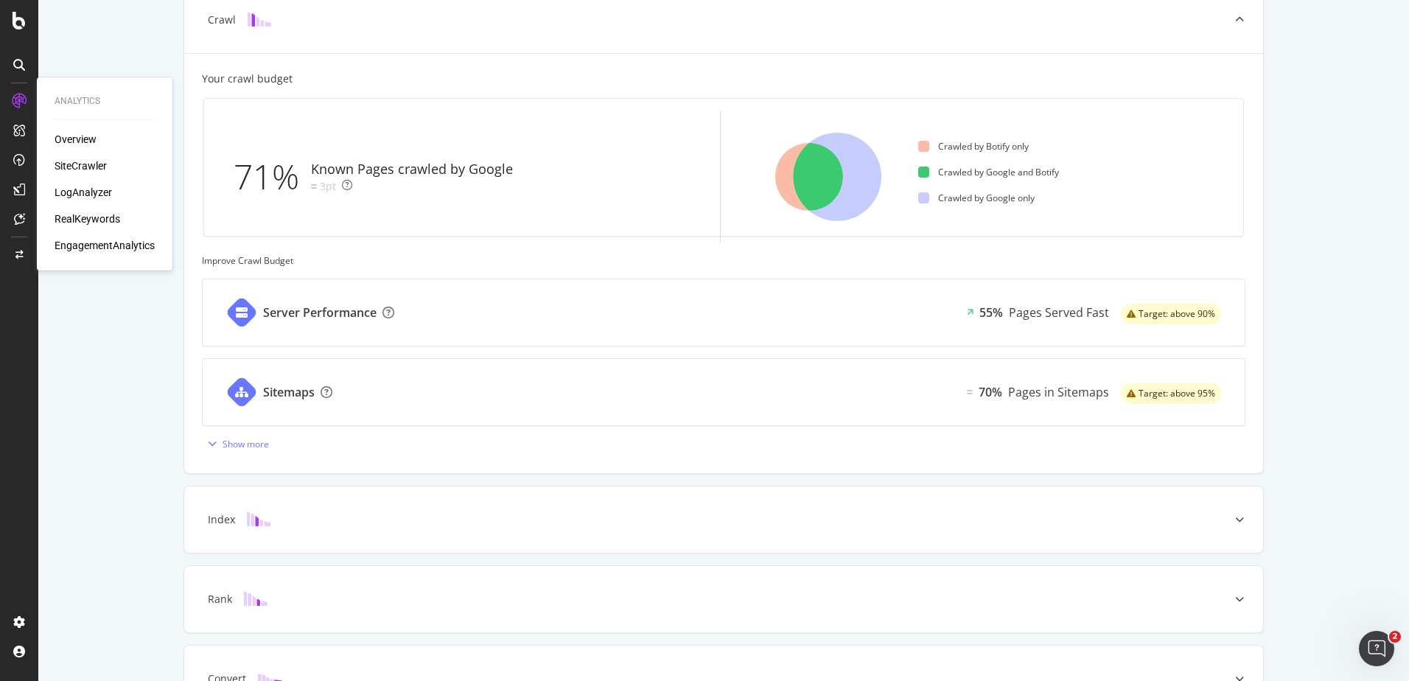
click at [81, 163] on div "SiteCrawler" at bounding box center [81, 165] width 52 height 15
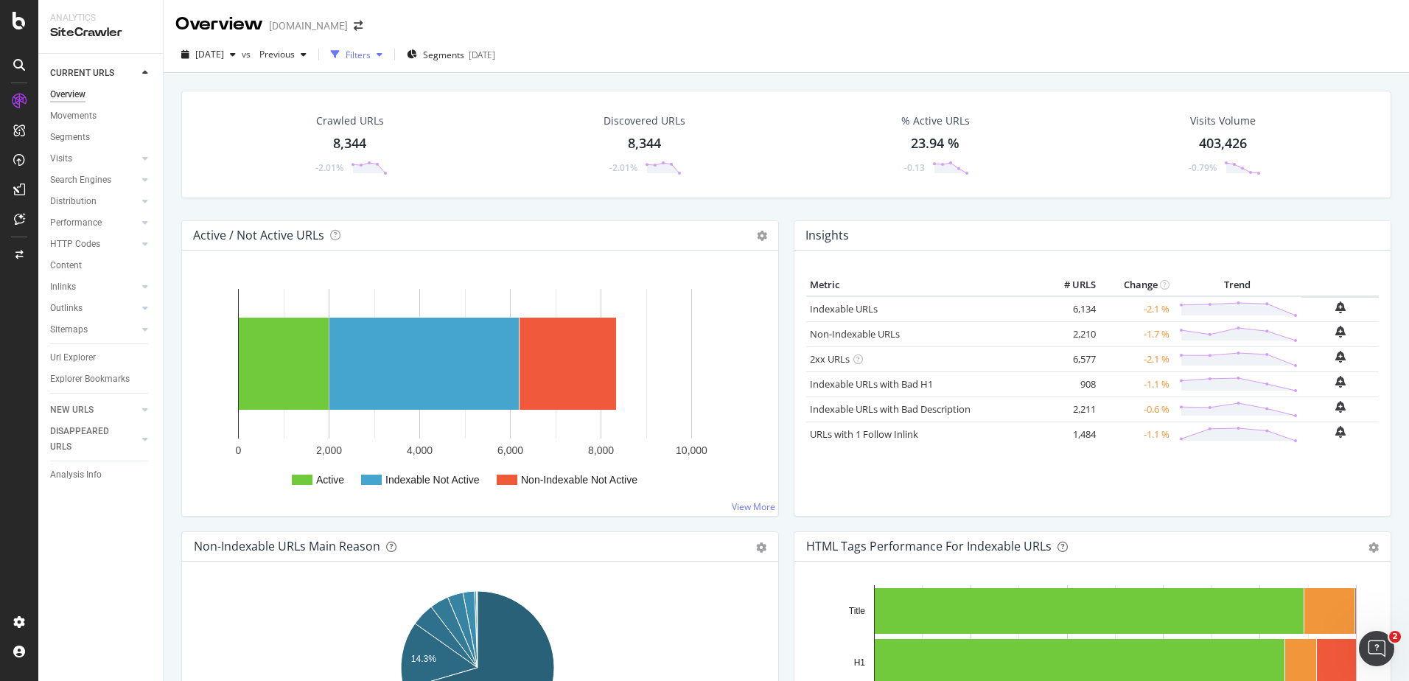
click at [382, 52] on icon "button" at bounding box center [380, 54] width 6 height 9
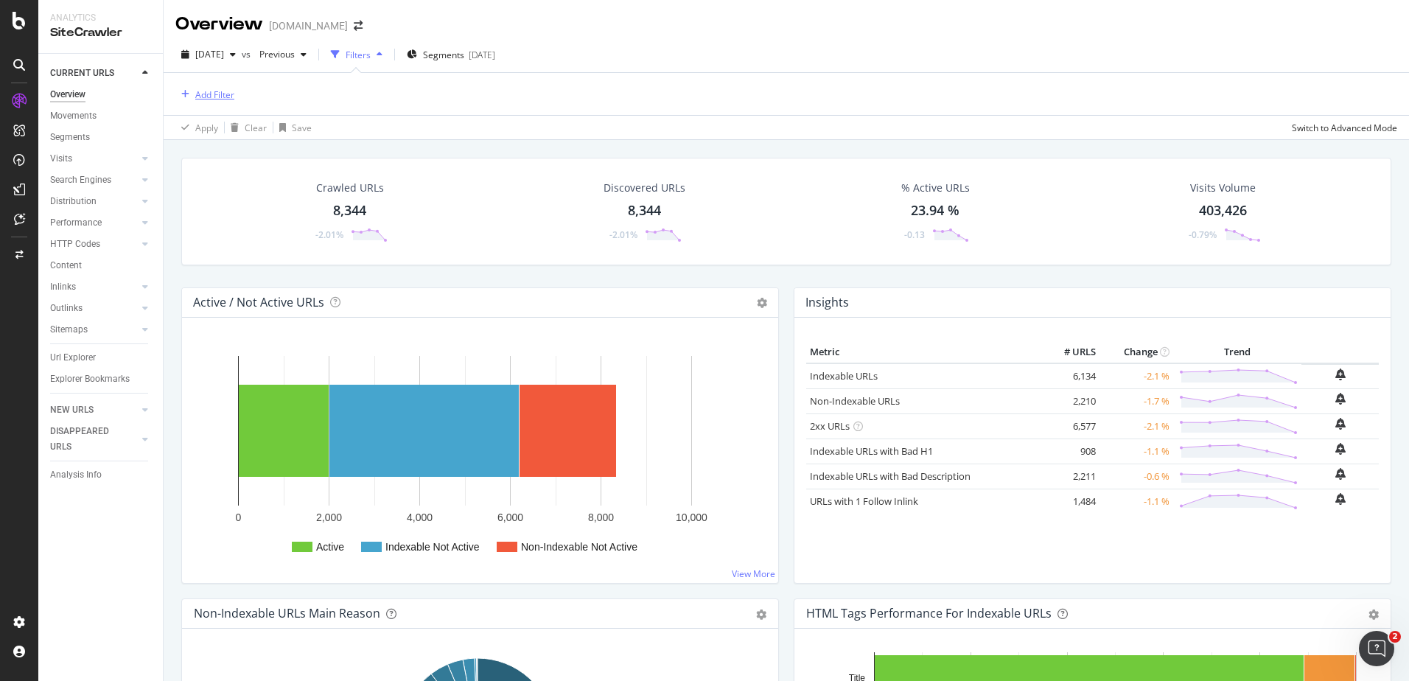
click at [205, 94] on div "Add Filter" at bounding box center [214, 94] width 39 height 13
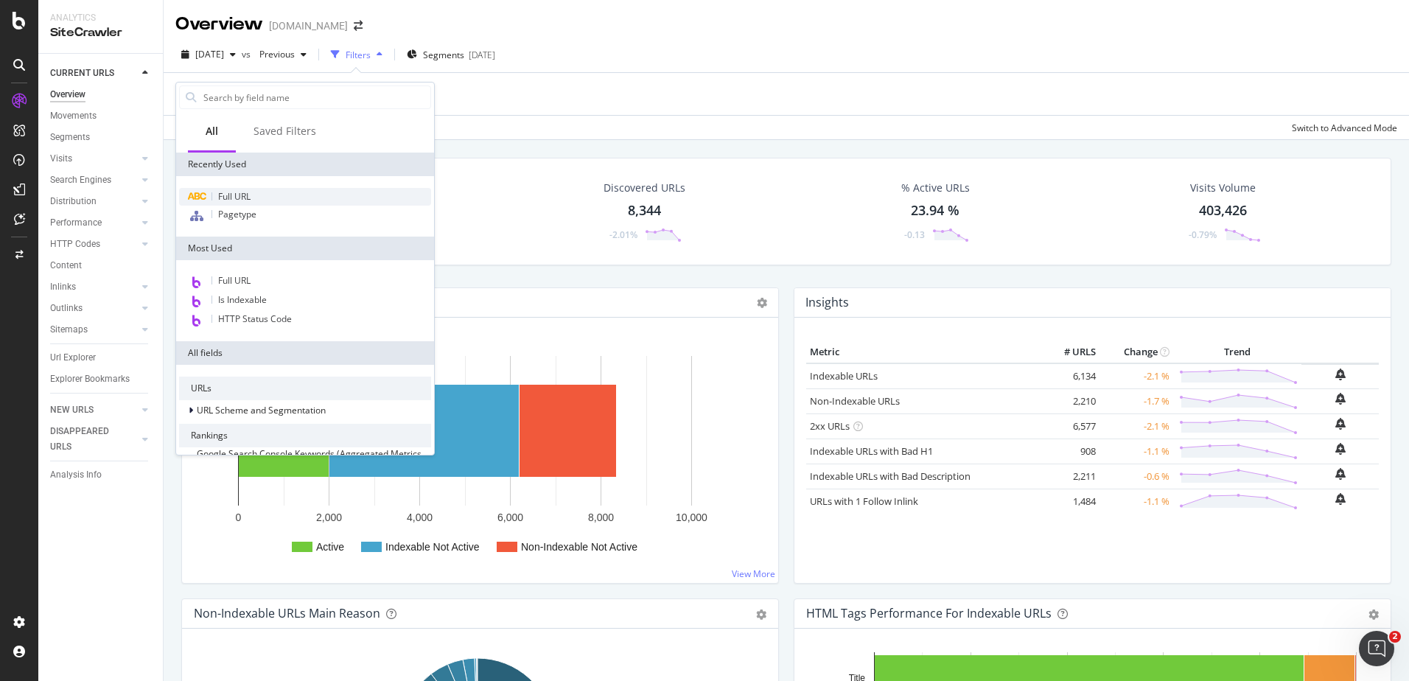
click at [234, 195] on span "Full URL" at bounding box center [234, 196] width 32 height 13
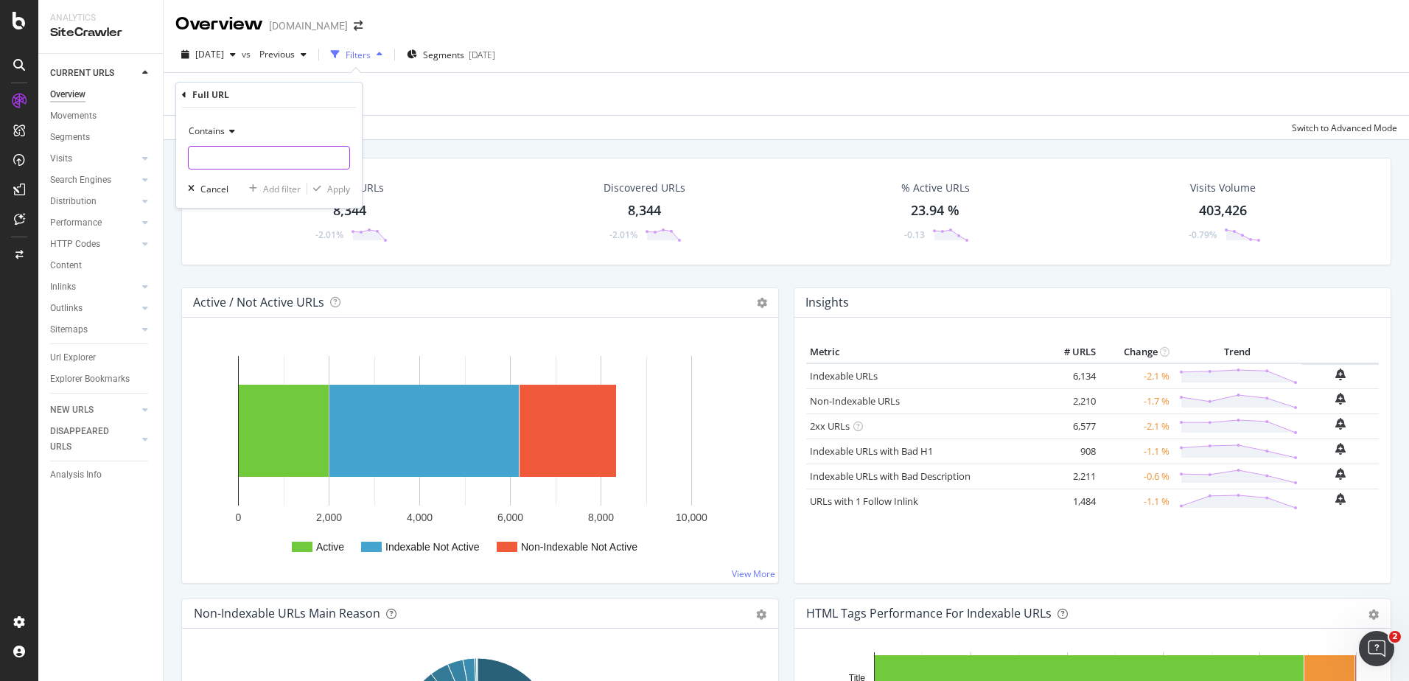
click at [229, 154] on input "text" at bounding box center [269, 158] width 161 height 24
paste input "[URL][DOMAIN_NAME]"
type input "[URL][DOMAIN_NAME]"
click at [331, 188] on div "Apply" at bounding box center [338, 189] width 23 height 13
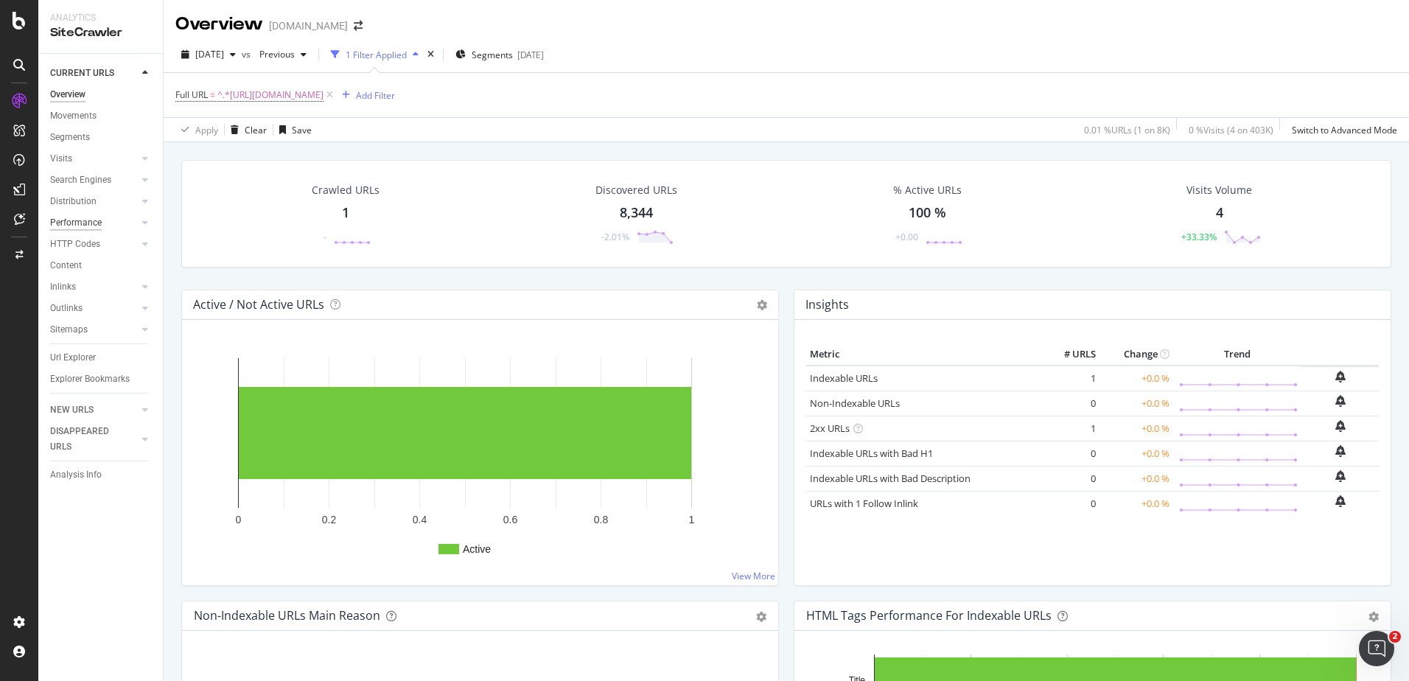
click at [70, 222] on div "Performance" at bounding box center [76, 222] width 52 height 15
